Goal: Information Seeking & Learning: Learn about a topic

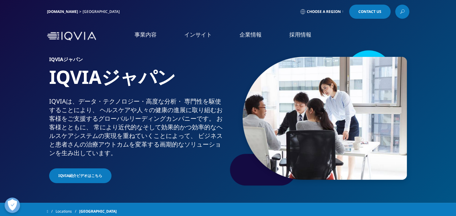
click at [172, 152] on link "概要" at bounding box center [179, 152] width 93 height 17
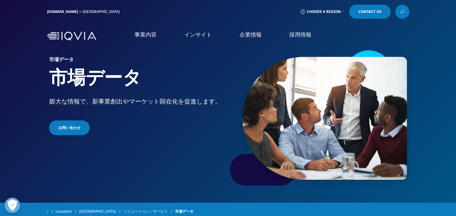
click at [197, 166] on div "市場データ 市場データ 膨大な情報で、新事業創出やマーケット顕在化を促進します。 お問い合わせ" at bounding box center [228, 118] width 362 height 138
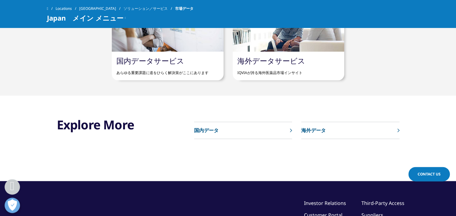
scroll to position [420, 0]
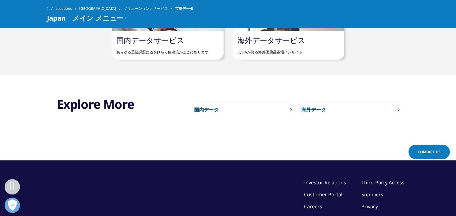
click at [251, 106] on link "国内データ" at bounding box center [243, 109] width 98 height 17
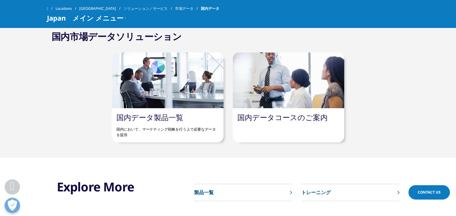
scroll to position [309, 0]
click at [193, 127] on p "国内において、マーケティング戦略を行う上で必要なデータを提供" at bounding box center [167, 130] width 102 height 16
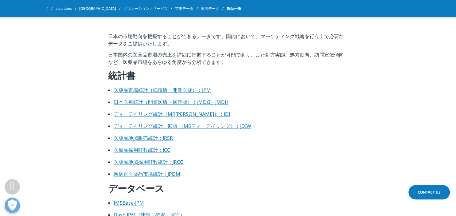
scroll to position [199, 0]
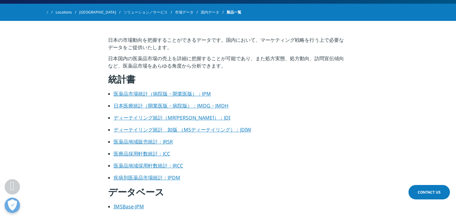
click at [291, 106] on li "日本医療統計（開業医版・病院版）：JMDG・JMDH" at bounding box center [231, 108] width 234 height 12
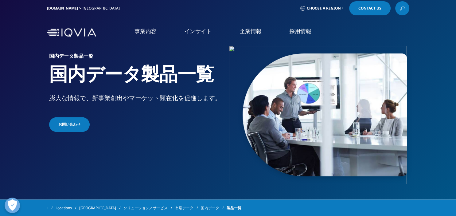
scroll to position [0, 0]
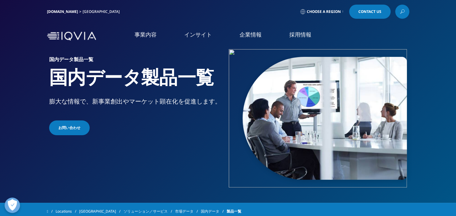
click at [26, 102] on link "アクセス" at bounding box center [83, 101] width 149 height 7
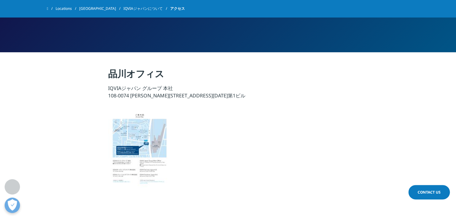
scroll to position [66, 0]
